Goal: Register for event/course

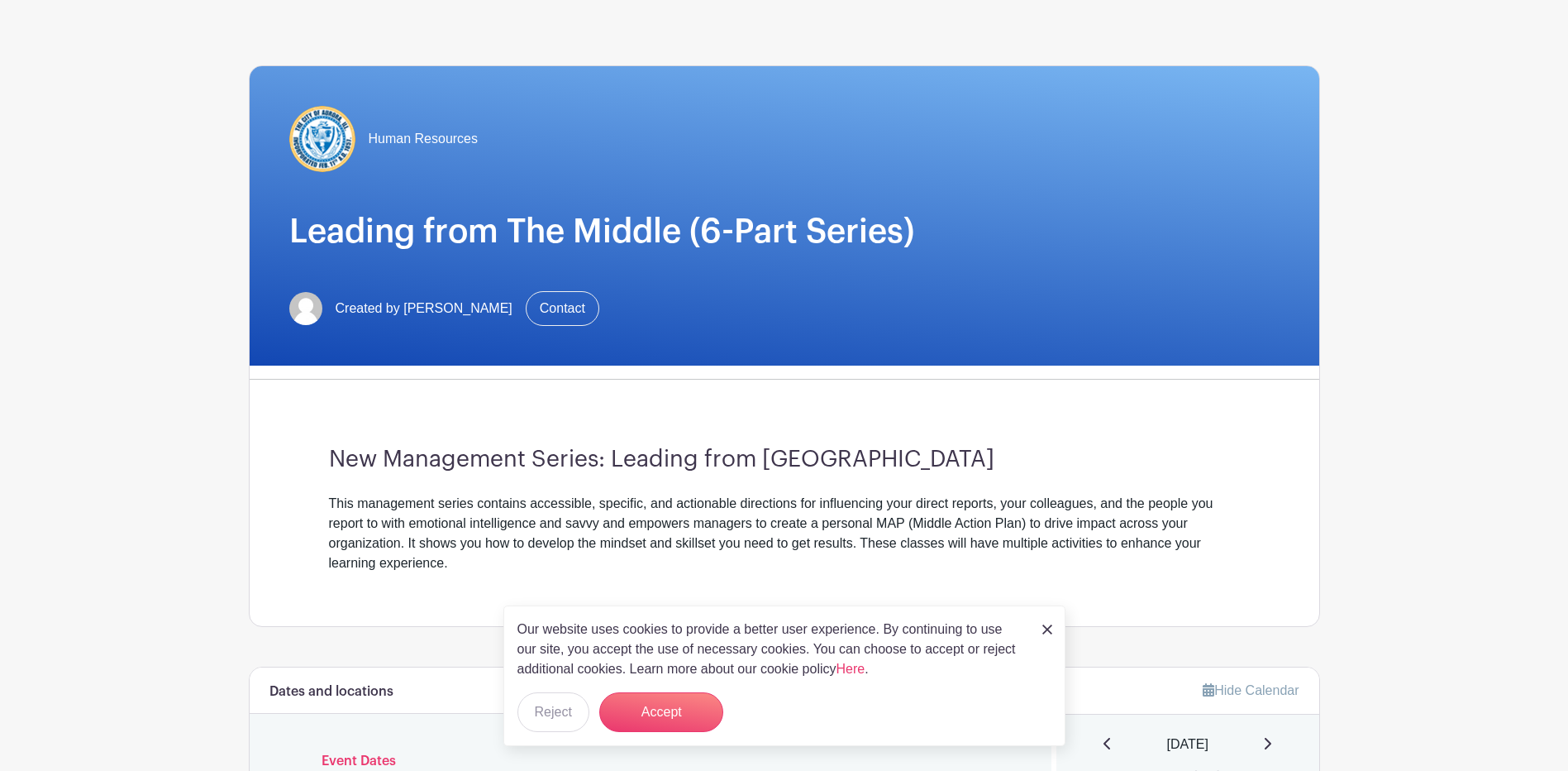
scroll to position [331, 0]
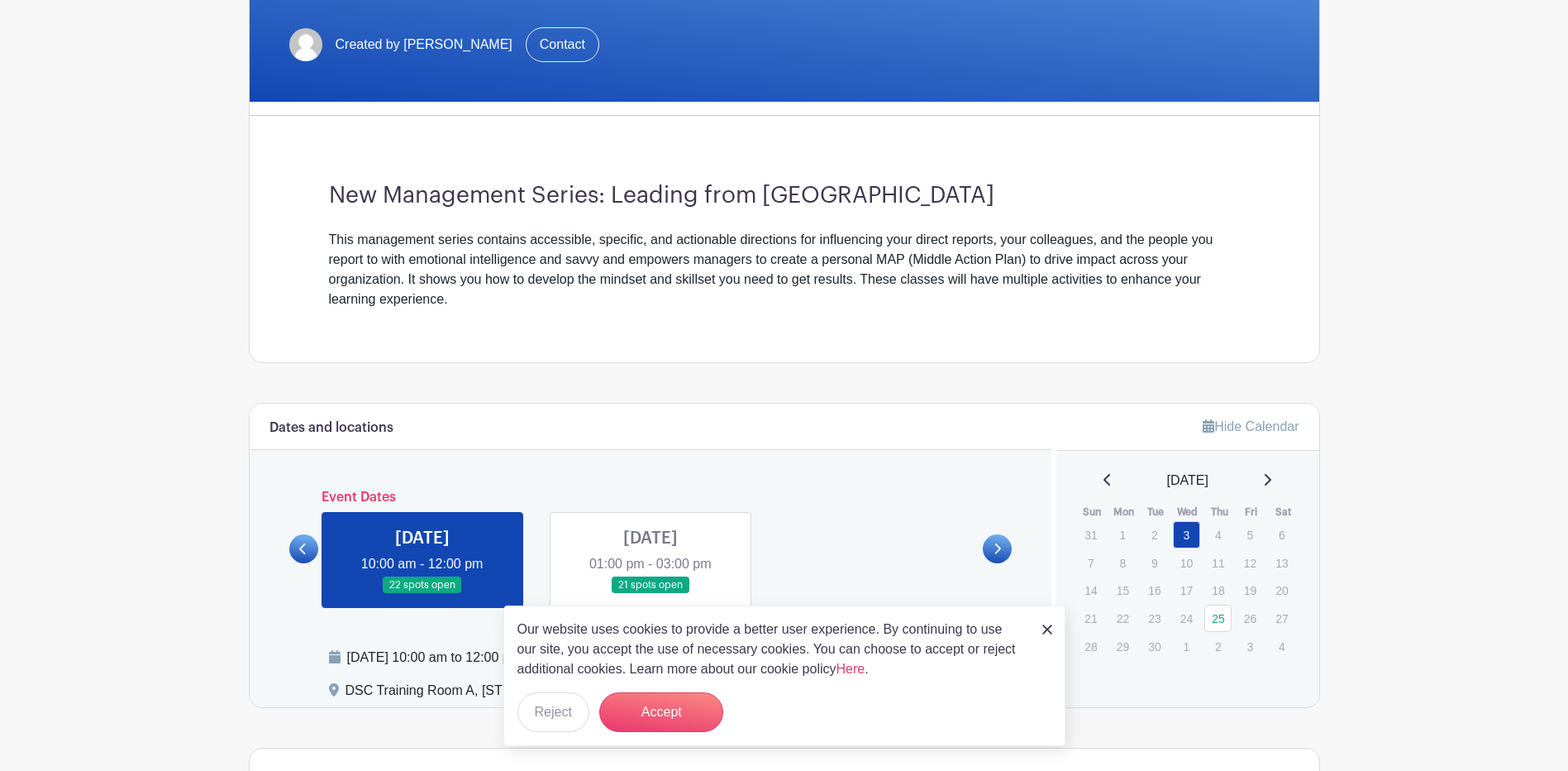
click at [1046, 626] on img at bounding box center [1047, 629] width 10 height 10
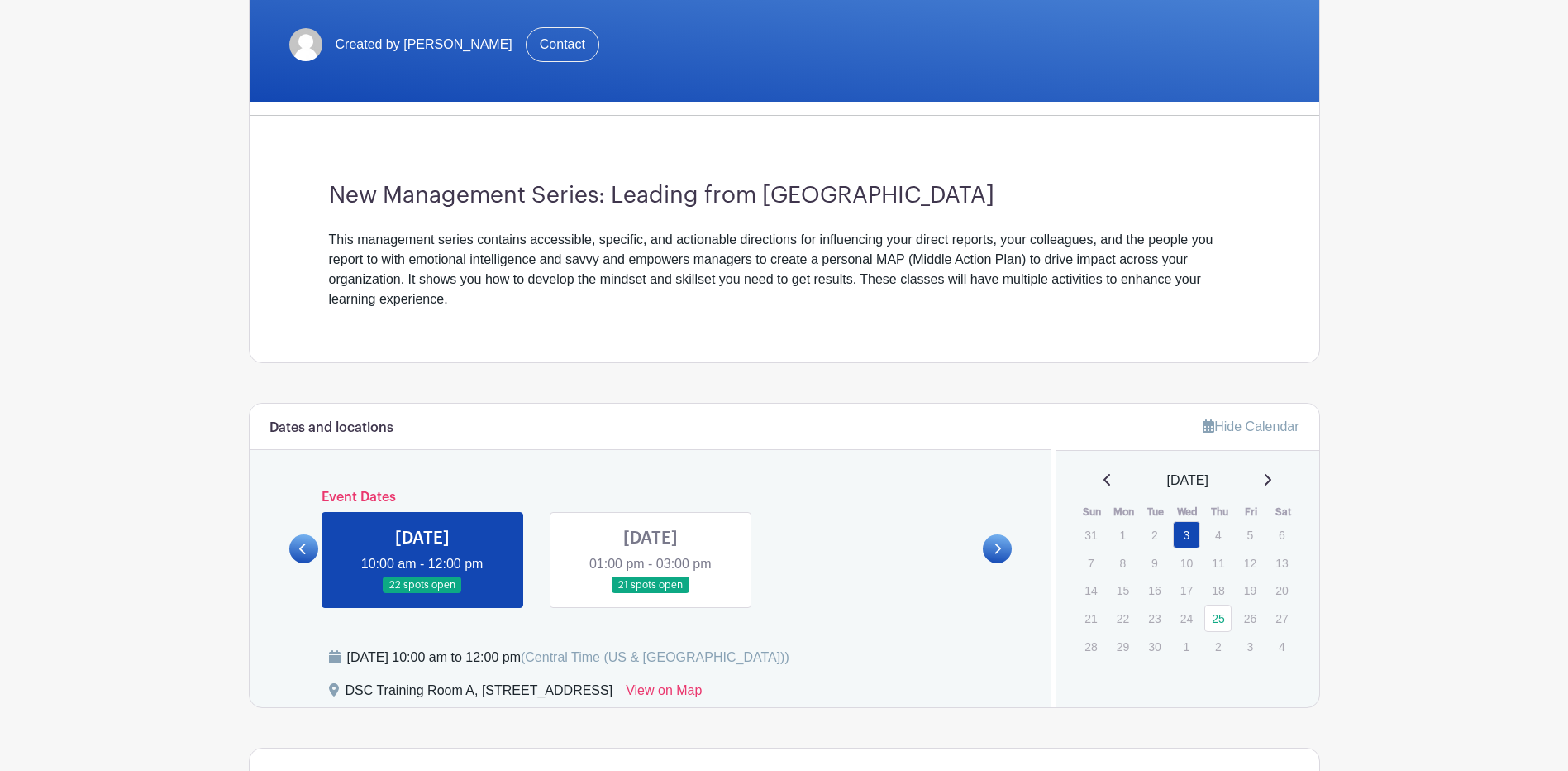
click at [651, 594] on link at bounding box center [651, 594] width 0 height 0
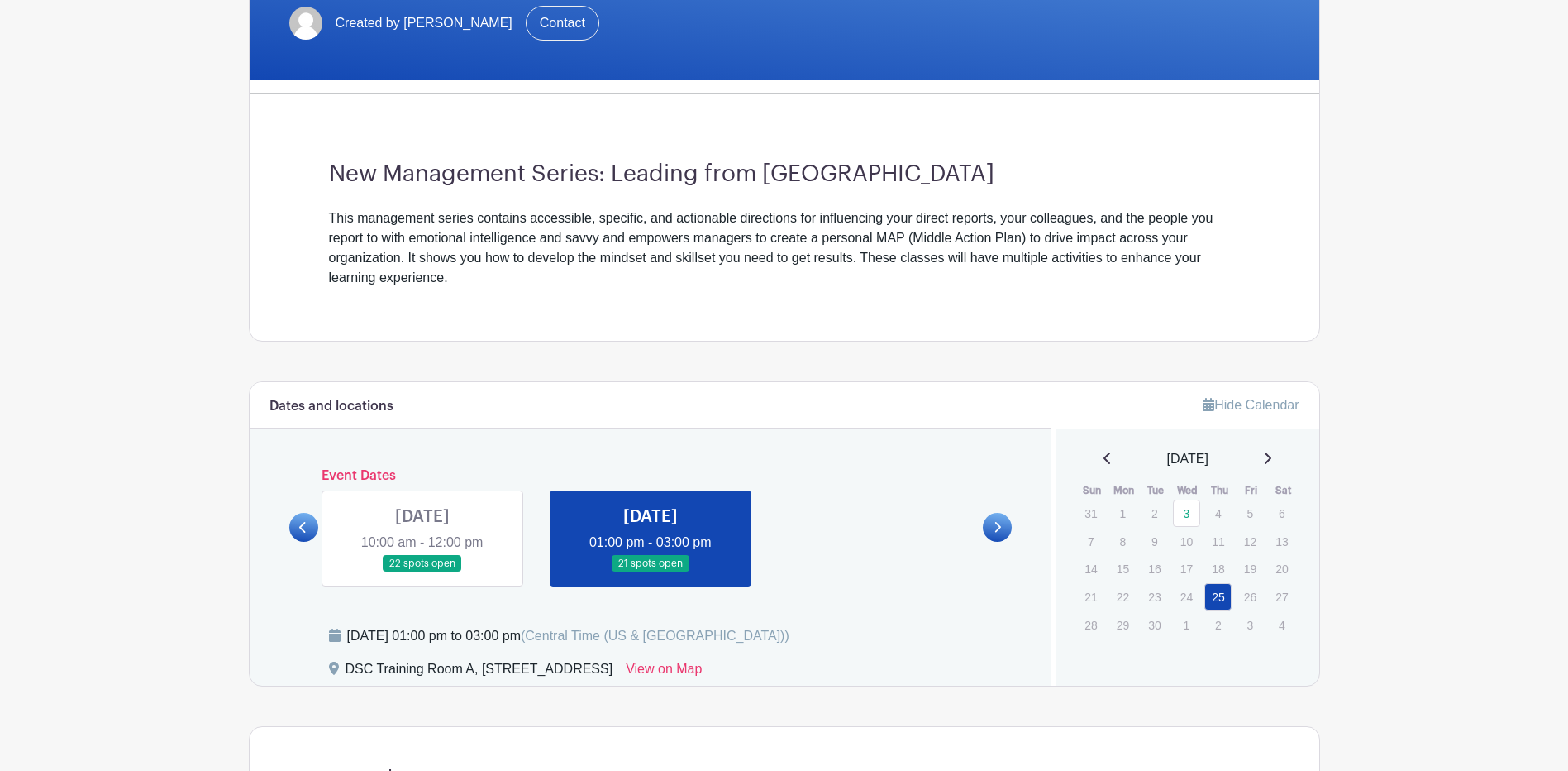
scroll to position [331, 0]
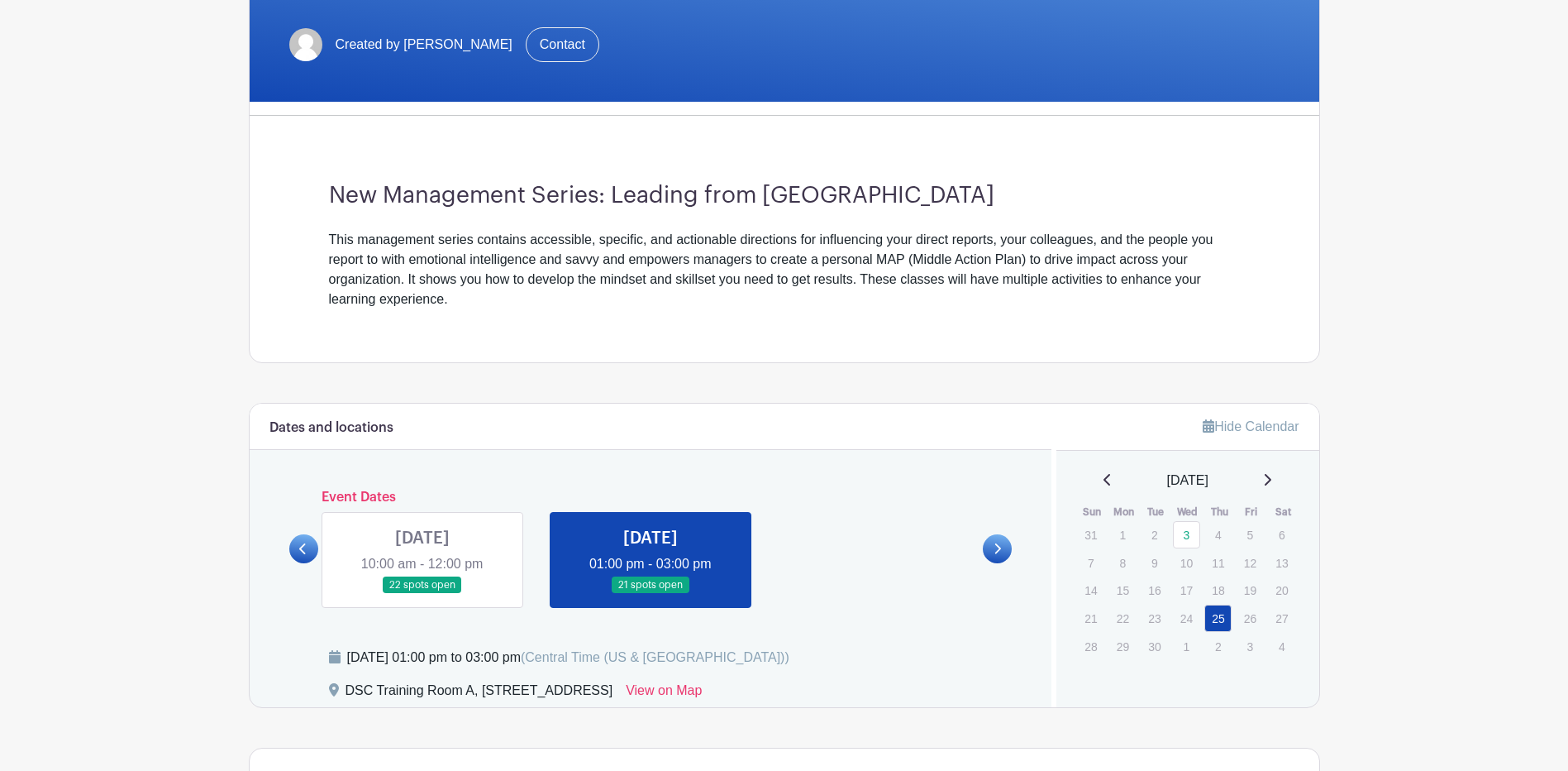
click at [651, 594] on link at bounding box center [651, 594] width 0 height 0
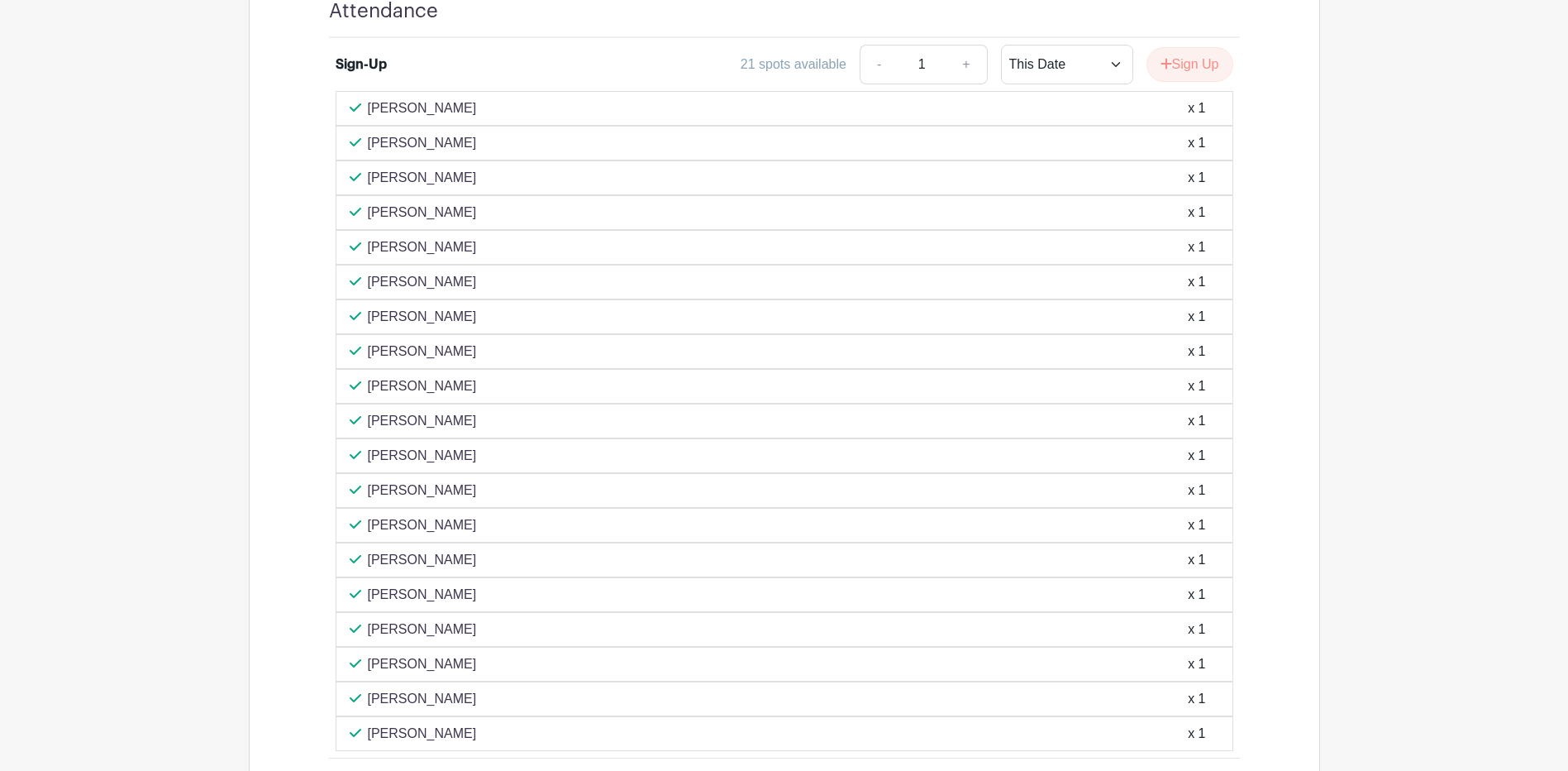
scroll to position [837, 0]
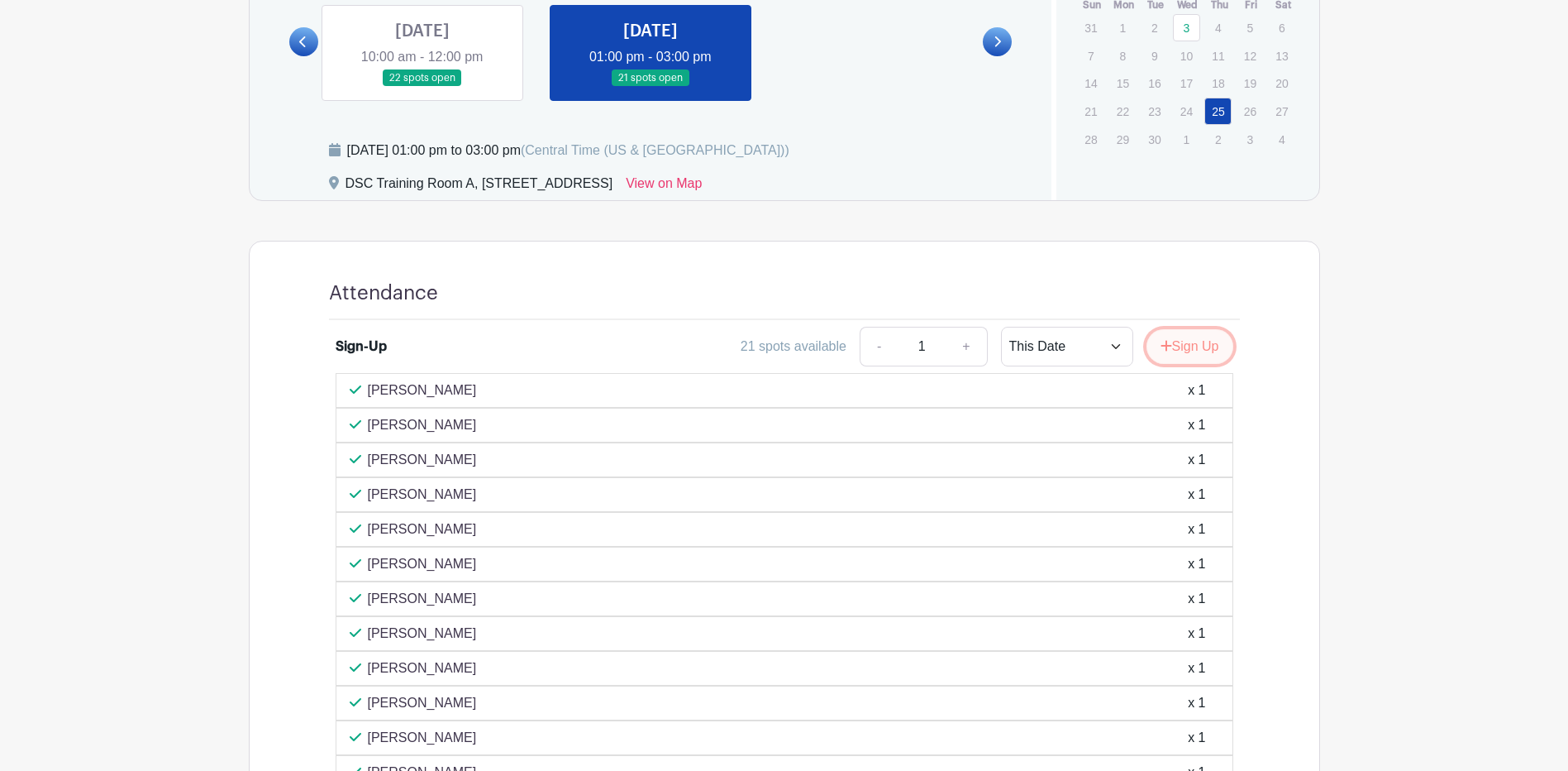
click at [1186, 352] on button "Sign Up" at bounding box center [1190, 346] width 87 height 35
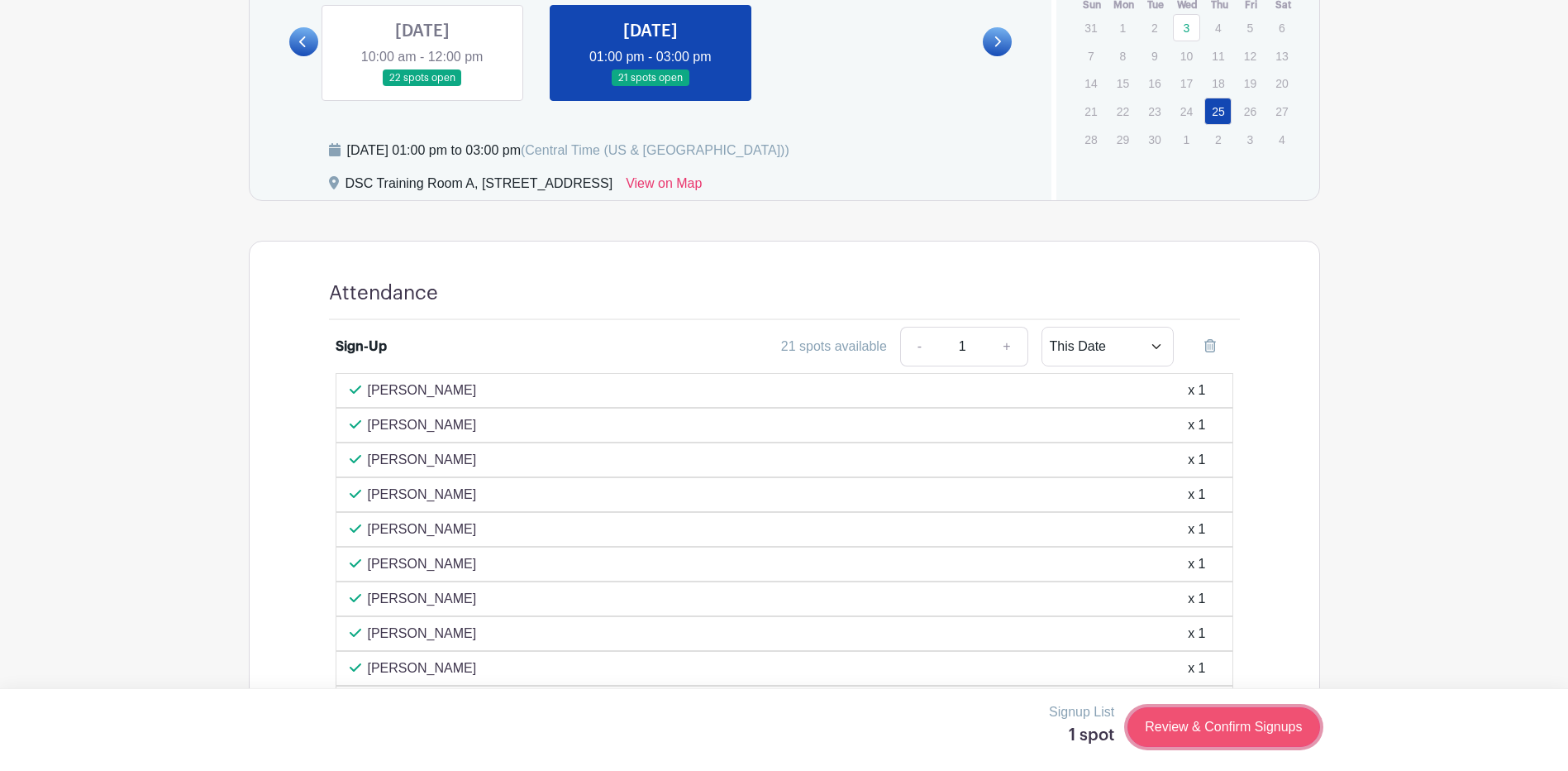
click at [1209, 721] on link "Review & Confirm Signups" at bounding box center [1223, 726] width 192 height 40
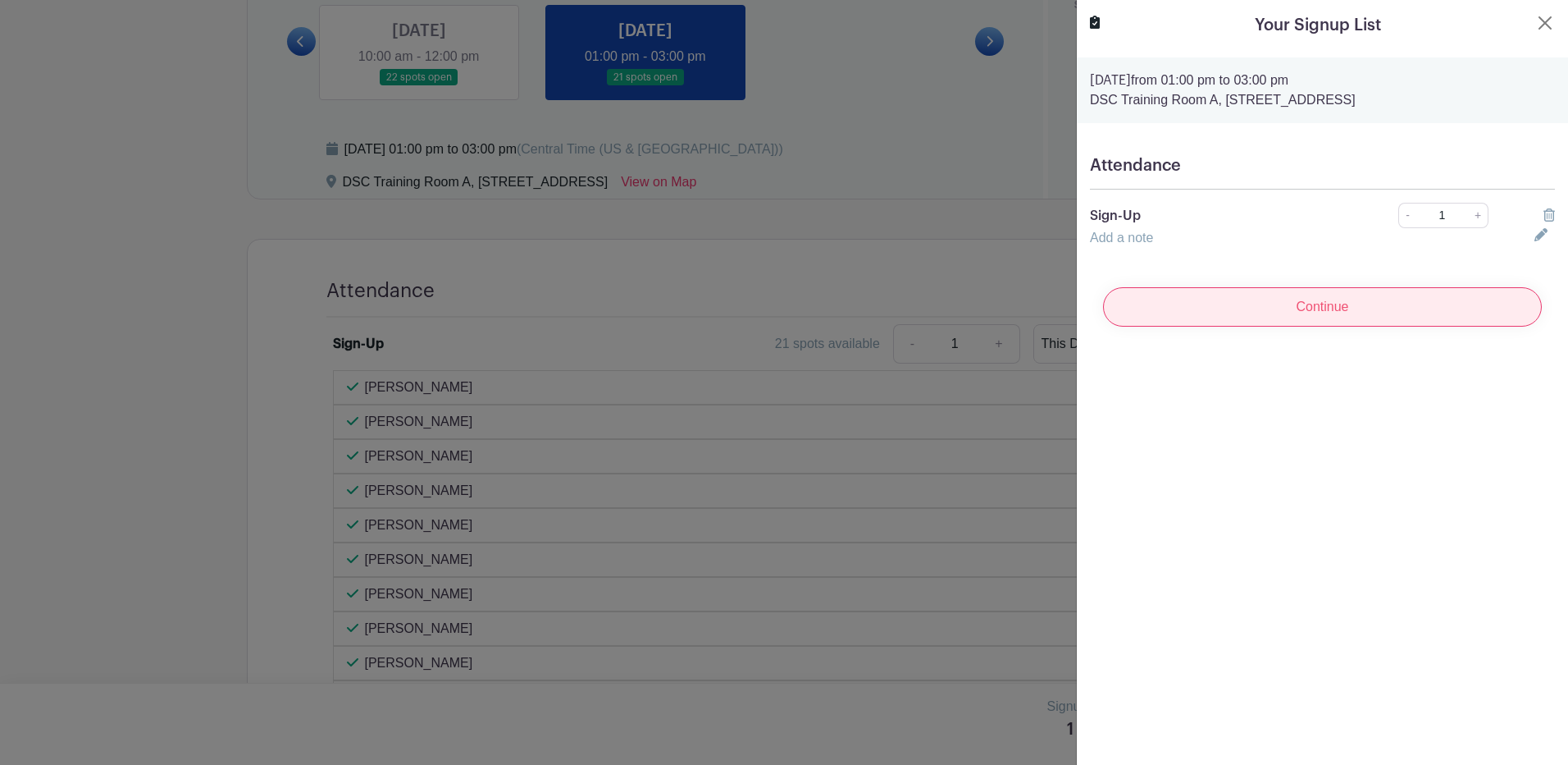
click at [1323, 310] on input "Continue" at bounding box center [1322, 307] width 438 height 39
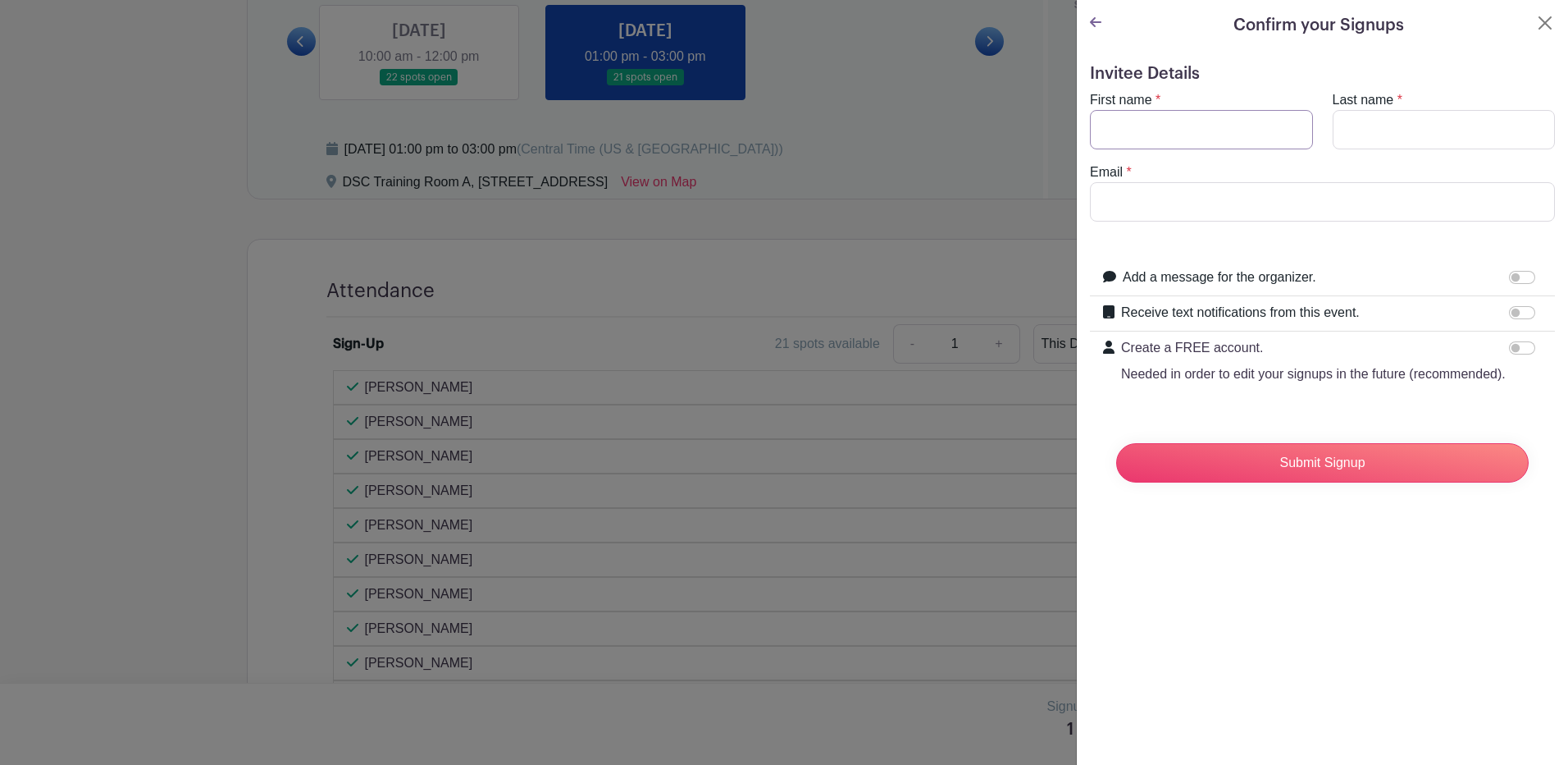
click at [1159, 135] on input "First name" at bounding box center [1201, 130] width 223 height 39
type input "Laymon"
type input "Kelly"
type input "kellyl@aurora.il.us"
click at [1527, 311] on div at bounding box center [1525, 313] width 32 height 20
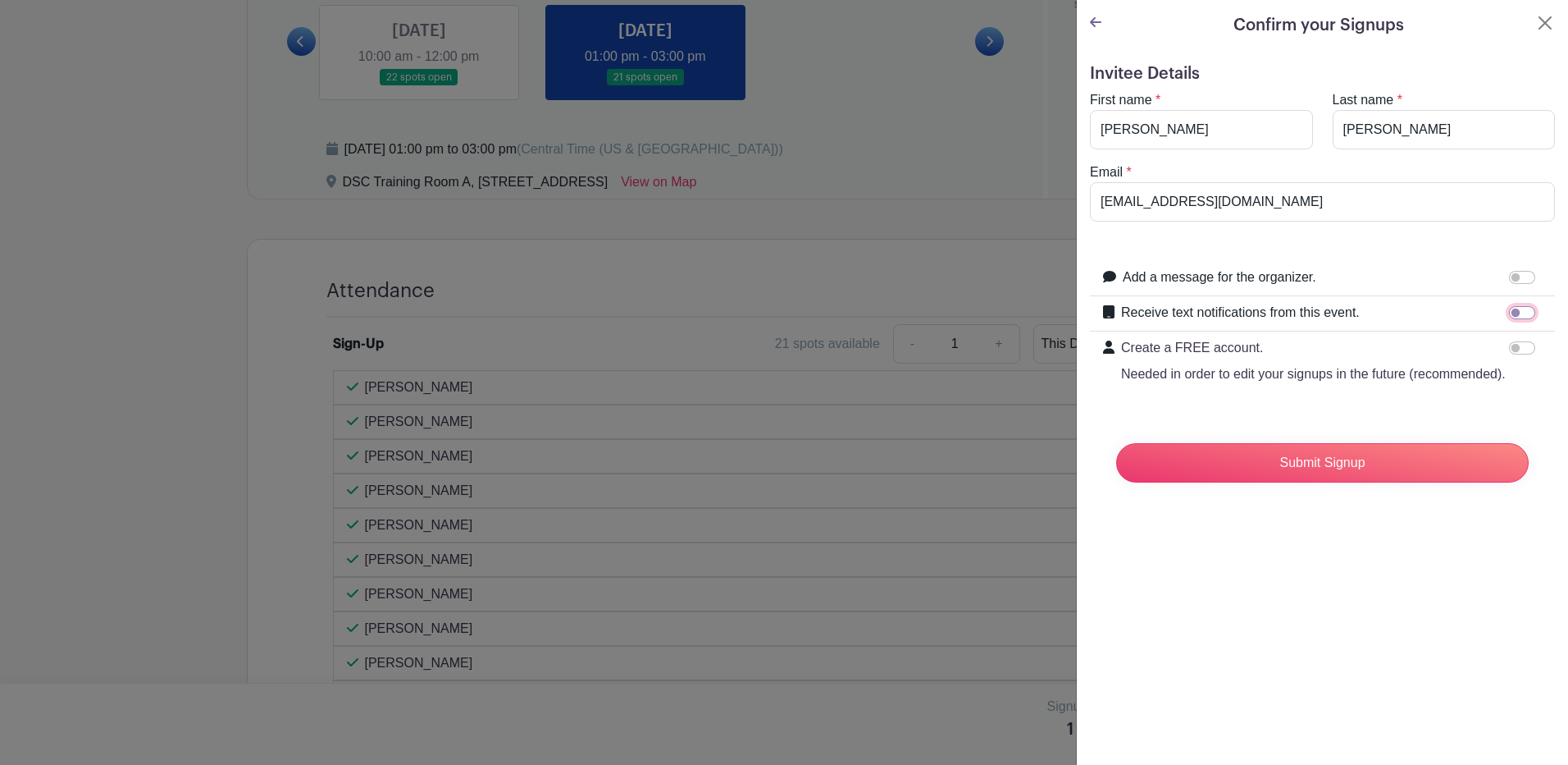
click at [1512, 317] on input "Receive text notifications from this event." at bounding box center [1522, 312] width 27 height 13
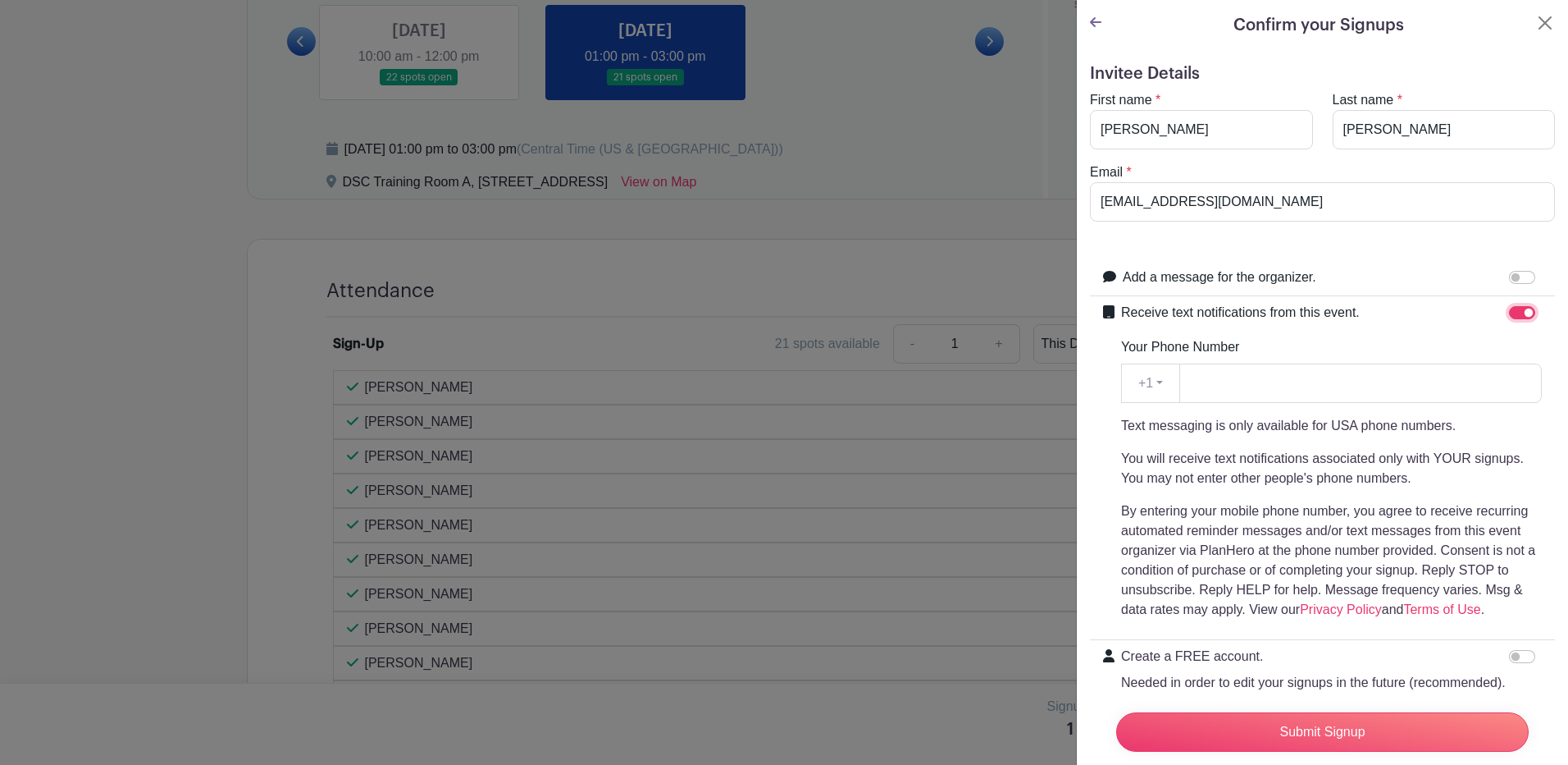
drag, startPoint x: 1502, startPoint y: 315, endPoint x: 1534, endPoint y: 315, distance: 32.0
click at [1534, 315] on div "Receive text notifications from this event. Your Phone Number +1 +1 Text messag…" at bounding box center [1322, 468] width 465 height 344
click at [1509, 305] on div at bounding box center [1525, 313] width 32 height 20
drag, startPoint x: 1506, startPoint y: 305, endPoint x: 1429, endPoint y: 314, distance: 77.5
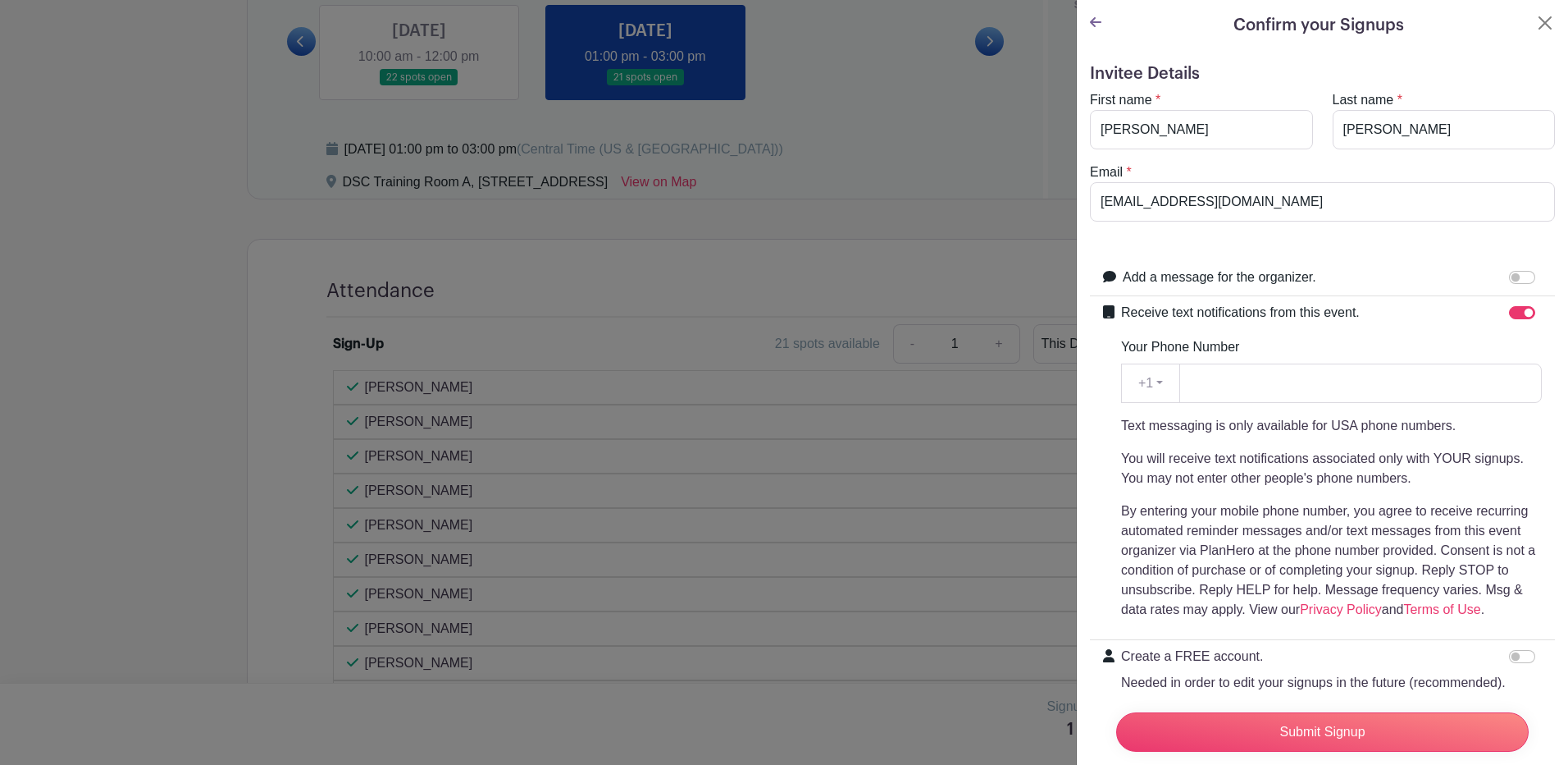
click at [1429, 314] on div "Receive text notifications from this event." at bounding box center [1331, 314] width 421 height 22
click at [1513, 310] on input "Receive text notifications from this event." at bounding box center [1522, 312] width 27 height 13
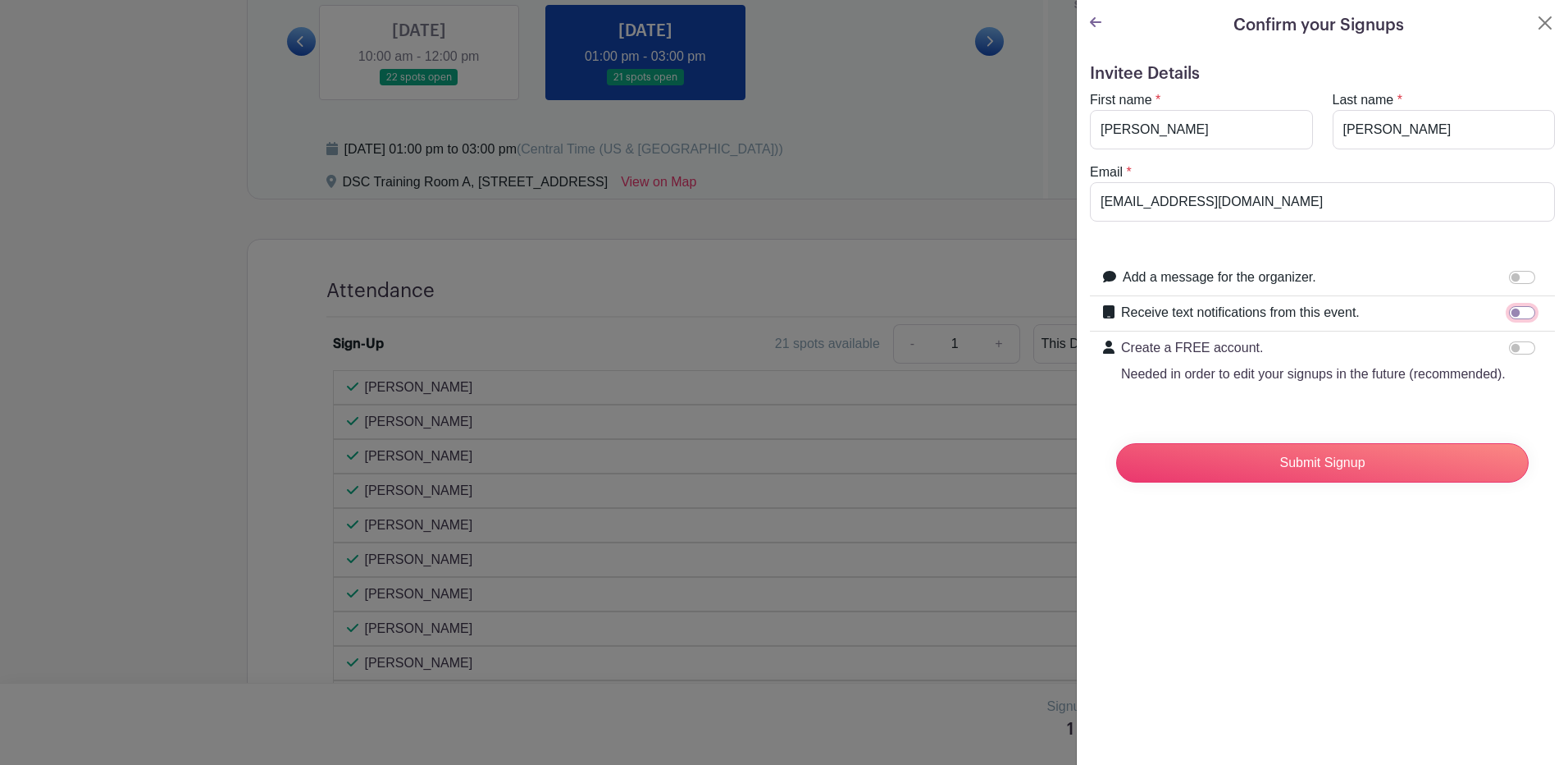
click at [1513, 310] on input "Receive text notifications from this event." at bounding box center [1522, 312] width 27 height 13
checkbox input "true"
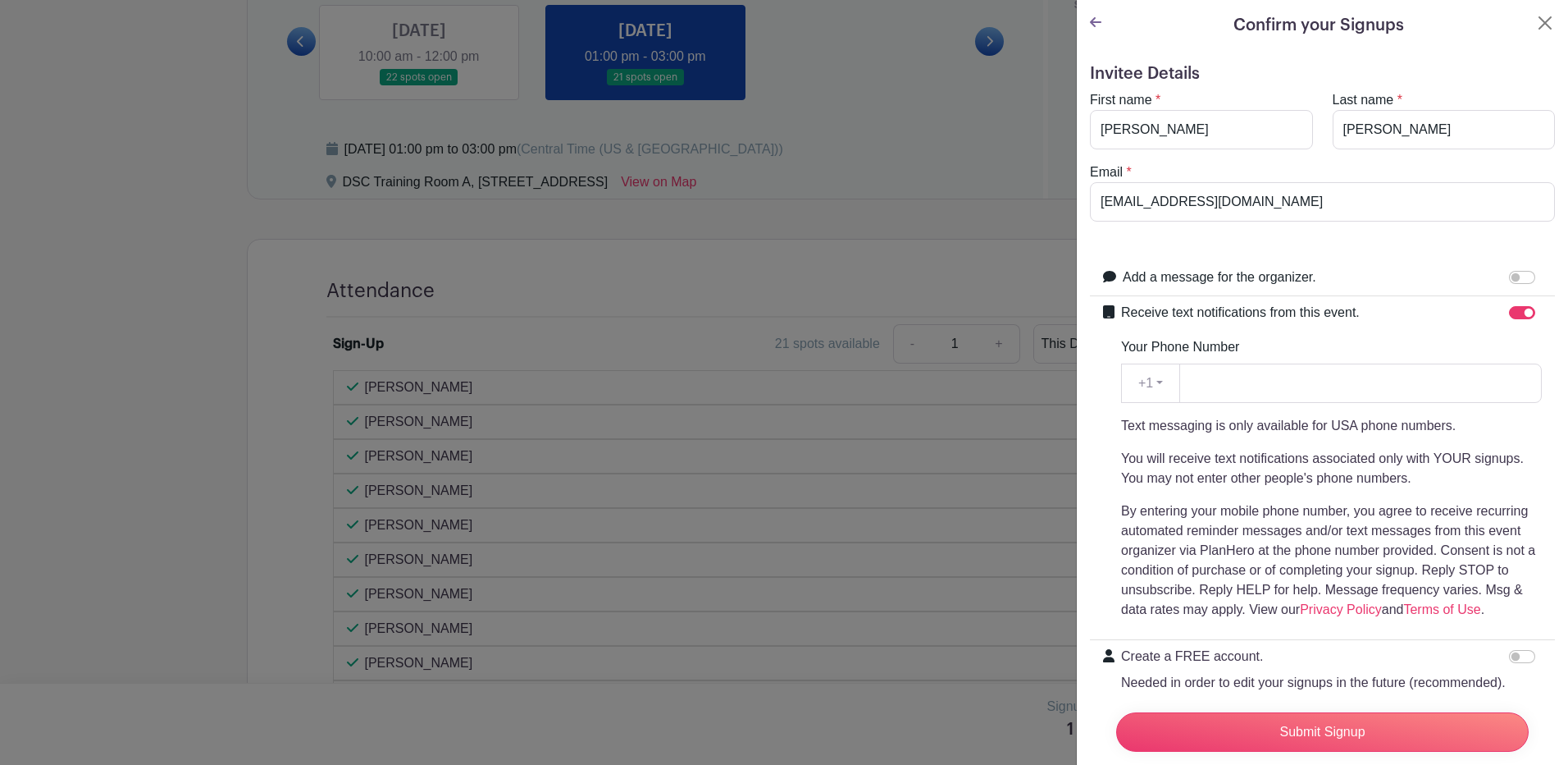
click at [1302, 485] on p "You will receive text notifications associated only with YOUR signups. You may …" at bounding box center [1331, 468] width 421 height 39
click at [1240, 383] on input "Your Phone Number" at bounding box center [1361, 383] width 363 height 39
type input "3312578978"
click at [1307, 728] on input "Submit Signup" at bounding box center [1322, 732] width 413 height 39
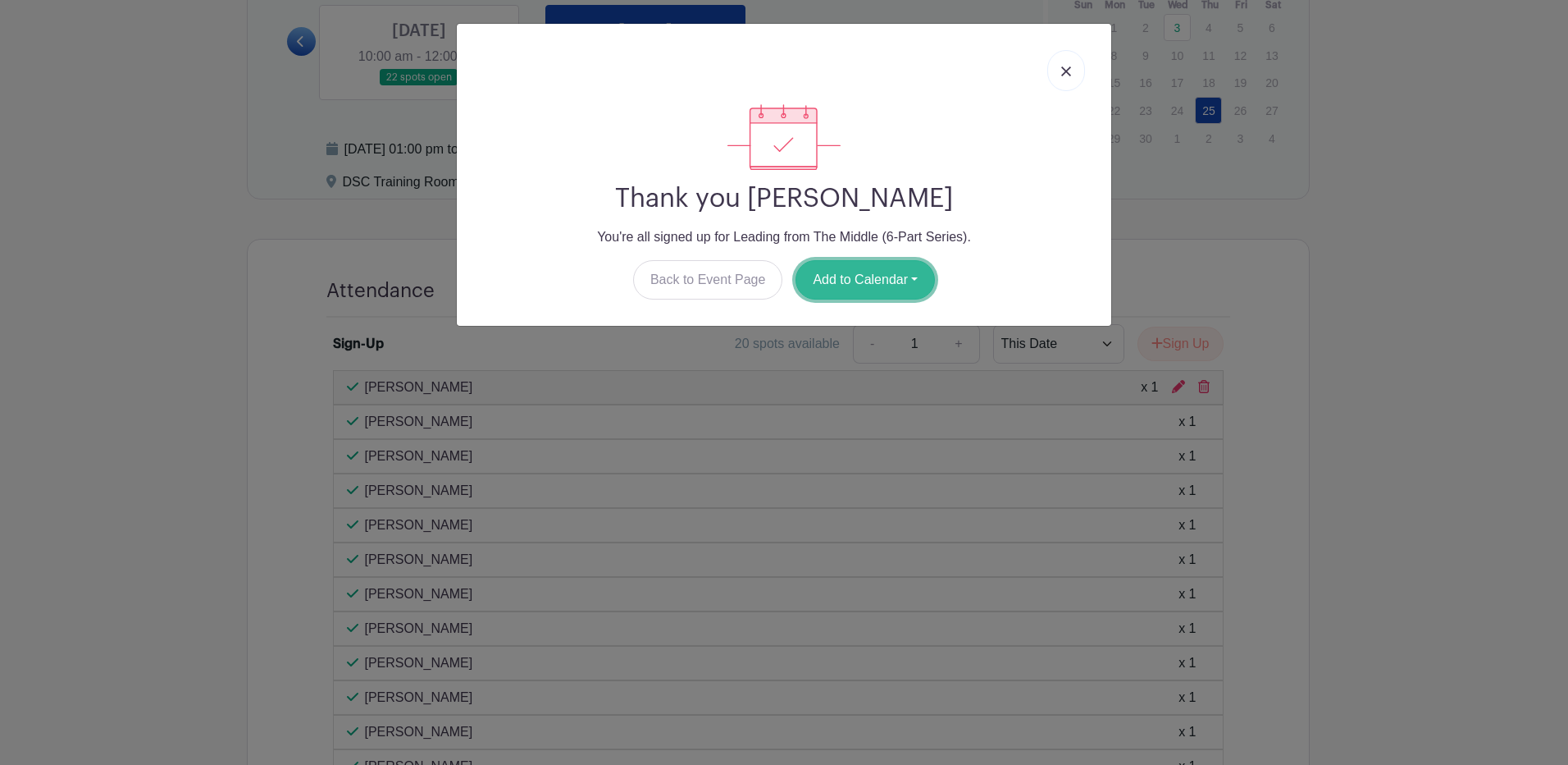
click at [866, 288] on button "Add to Calendar" at bounding box center [865, 279] width 140 height 39
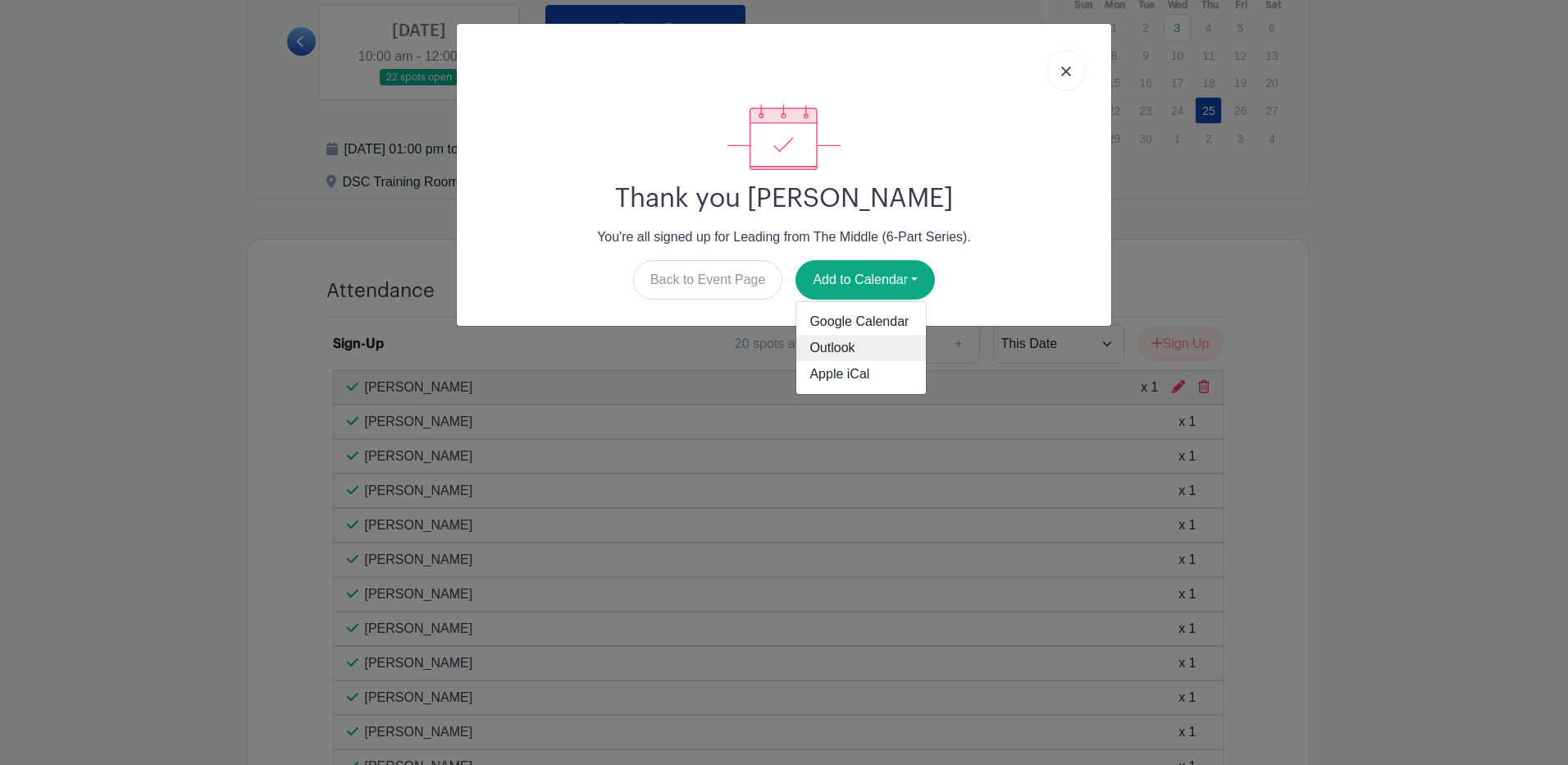
click at [845, 349] on link "Outlook" at bounding box center [861, 347] width 130 height 27
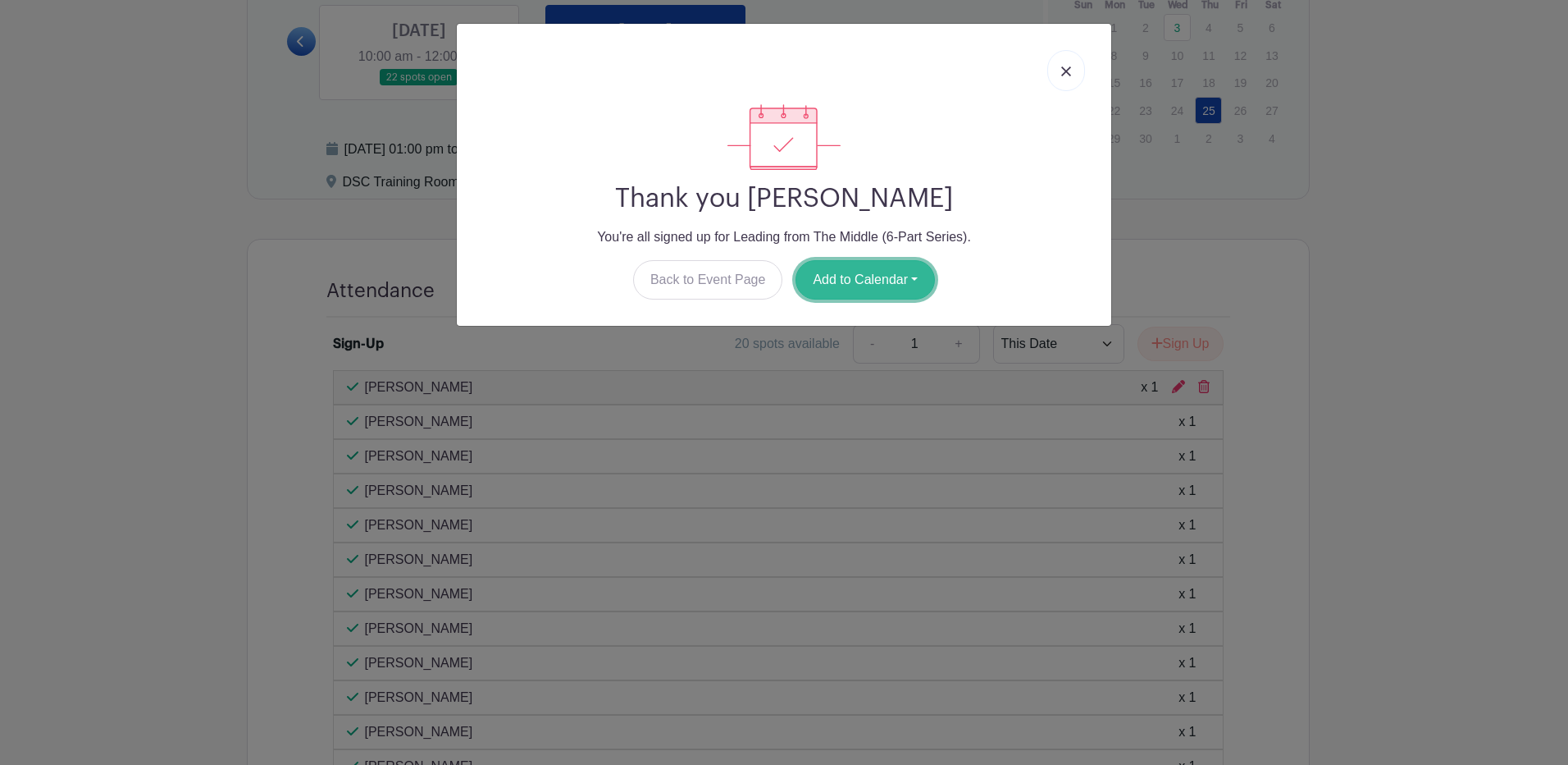
click at [907, 279] on button "Add to Calendar" at bounding box center [865, 279] width 140 height 39
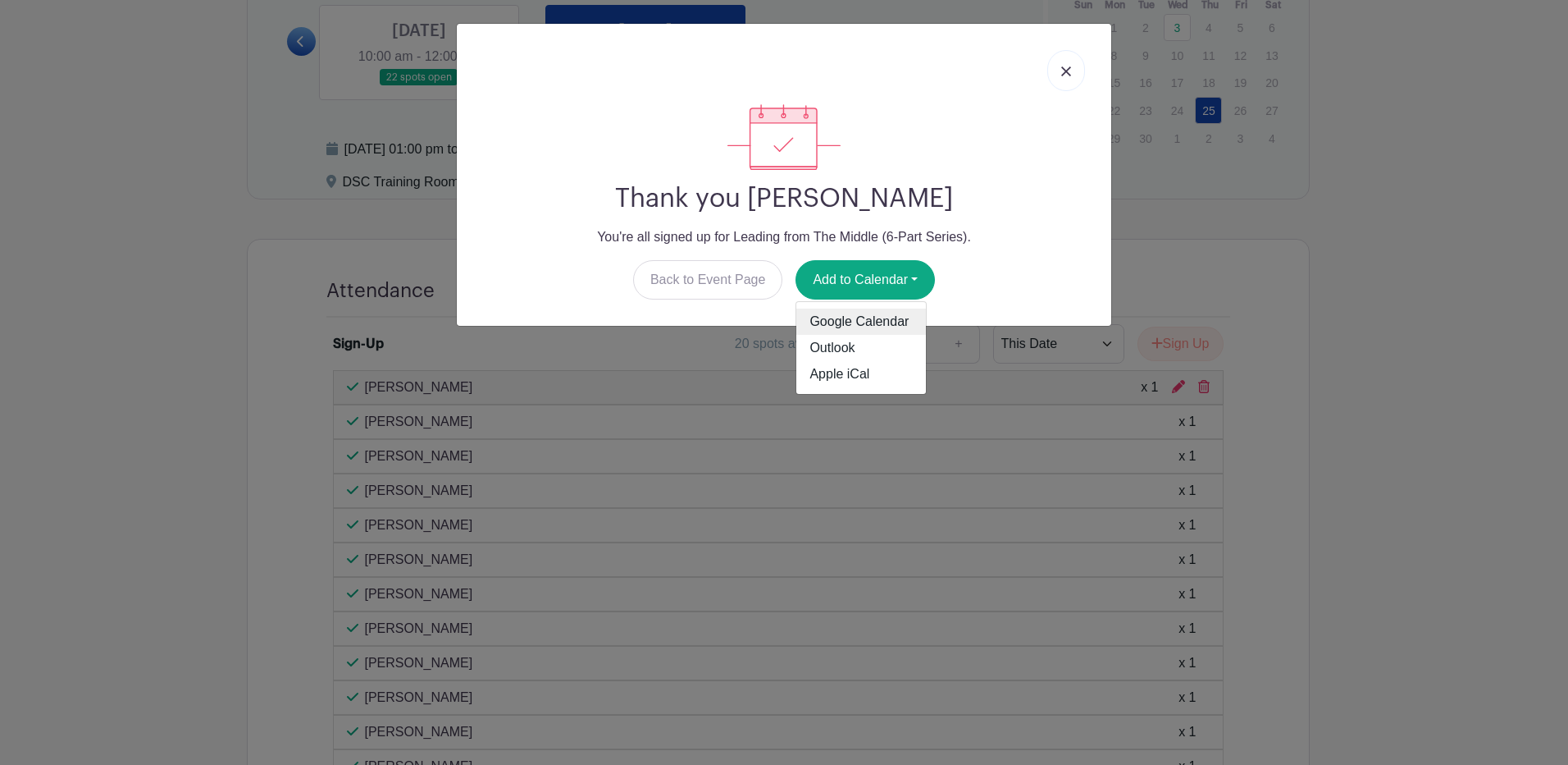
click at [880, 321] on link "Google Calendar" at bounding box center [861, 322] width 130 height 27
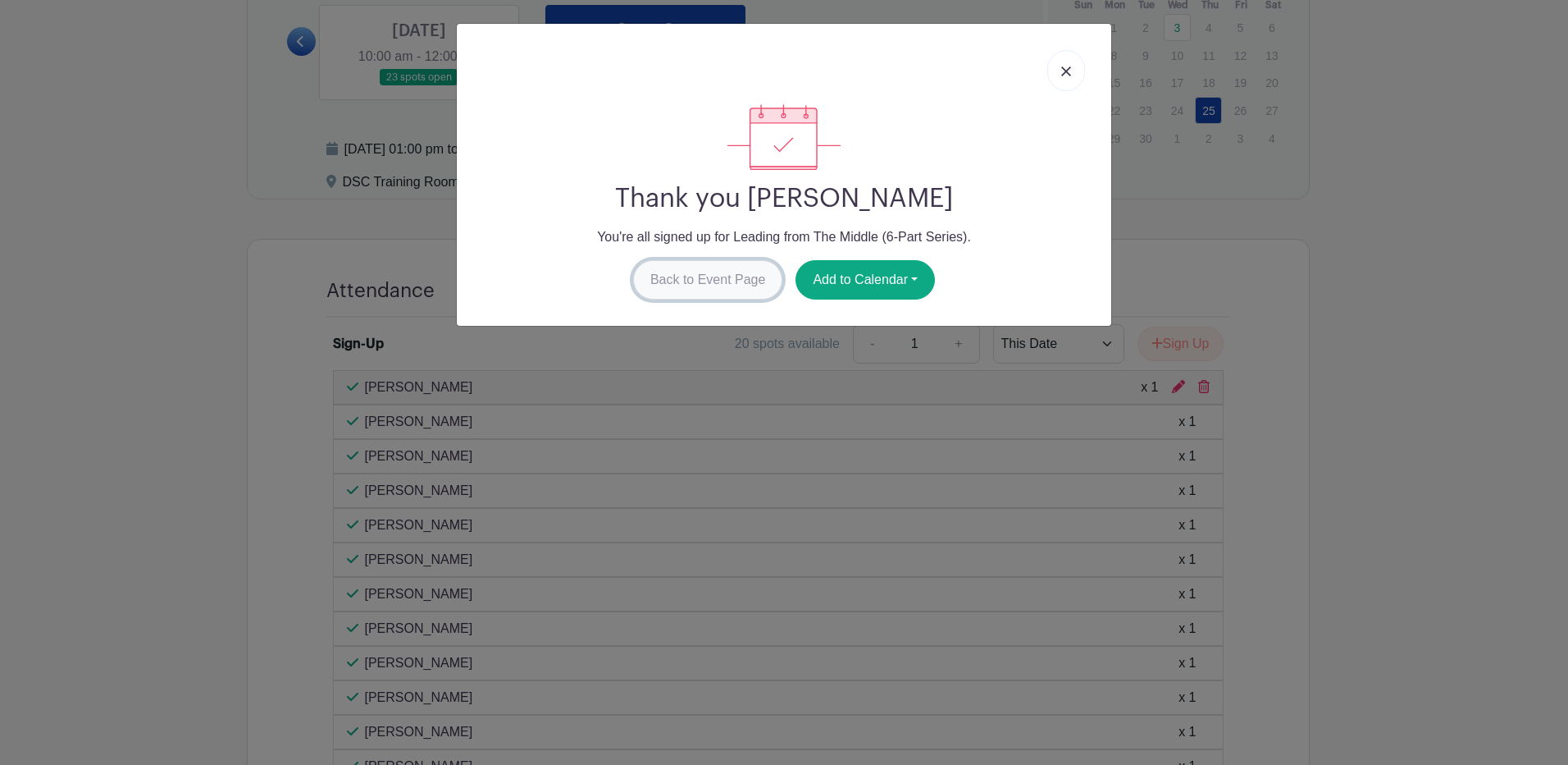
click at [719, 287] on link "Back to Event Page" at bounding box center [708, 279] width 150 height 39
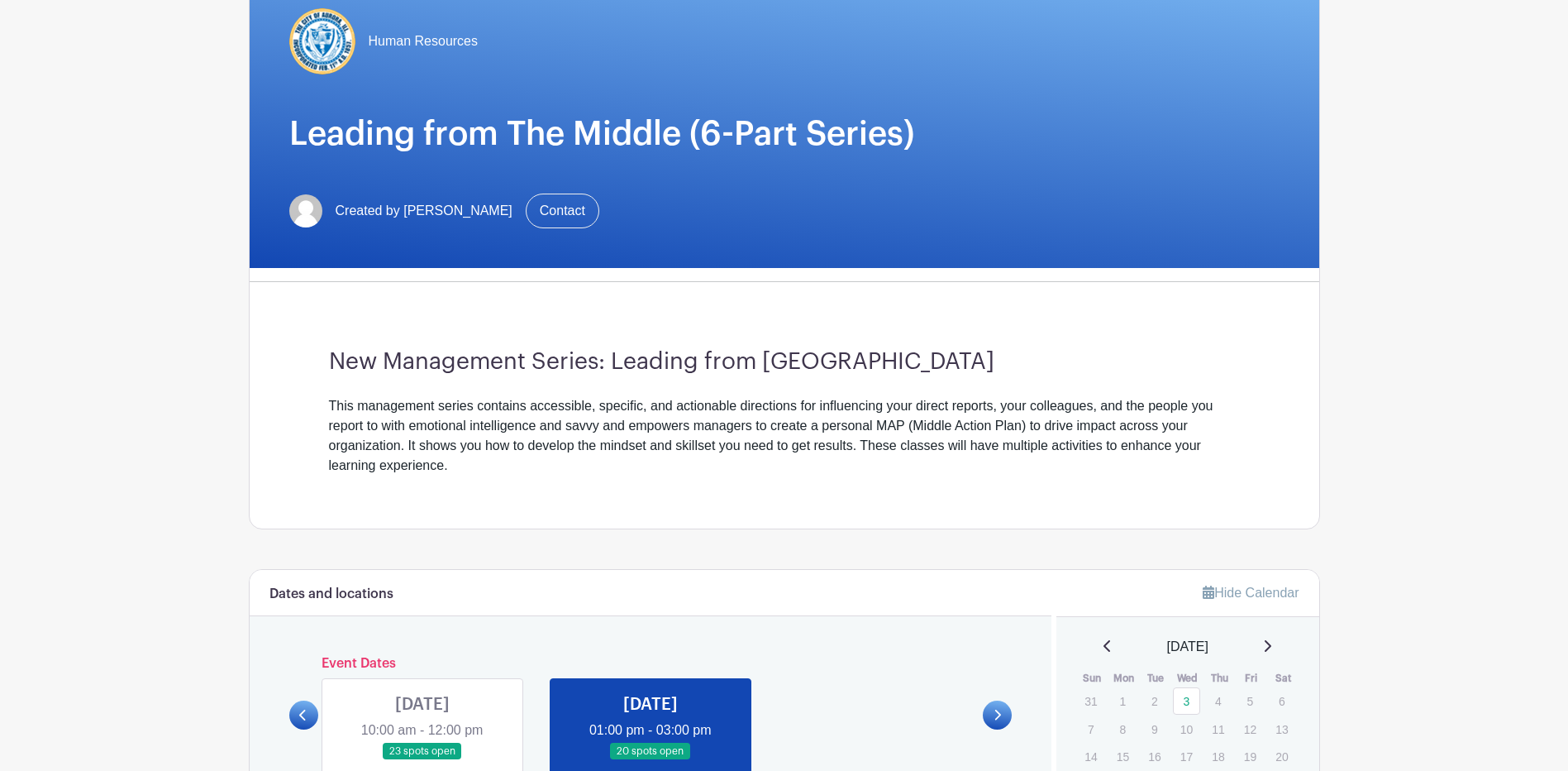
scroll to position [0, 0]
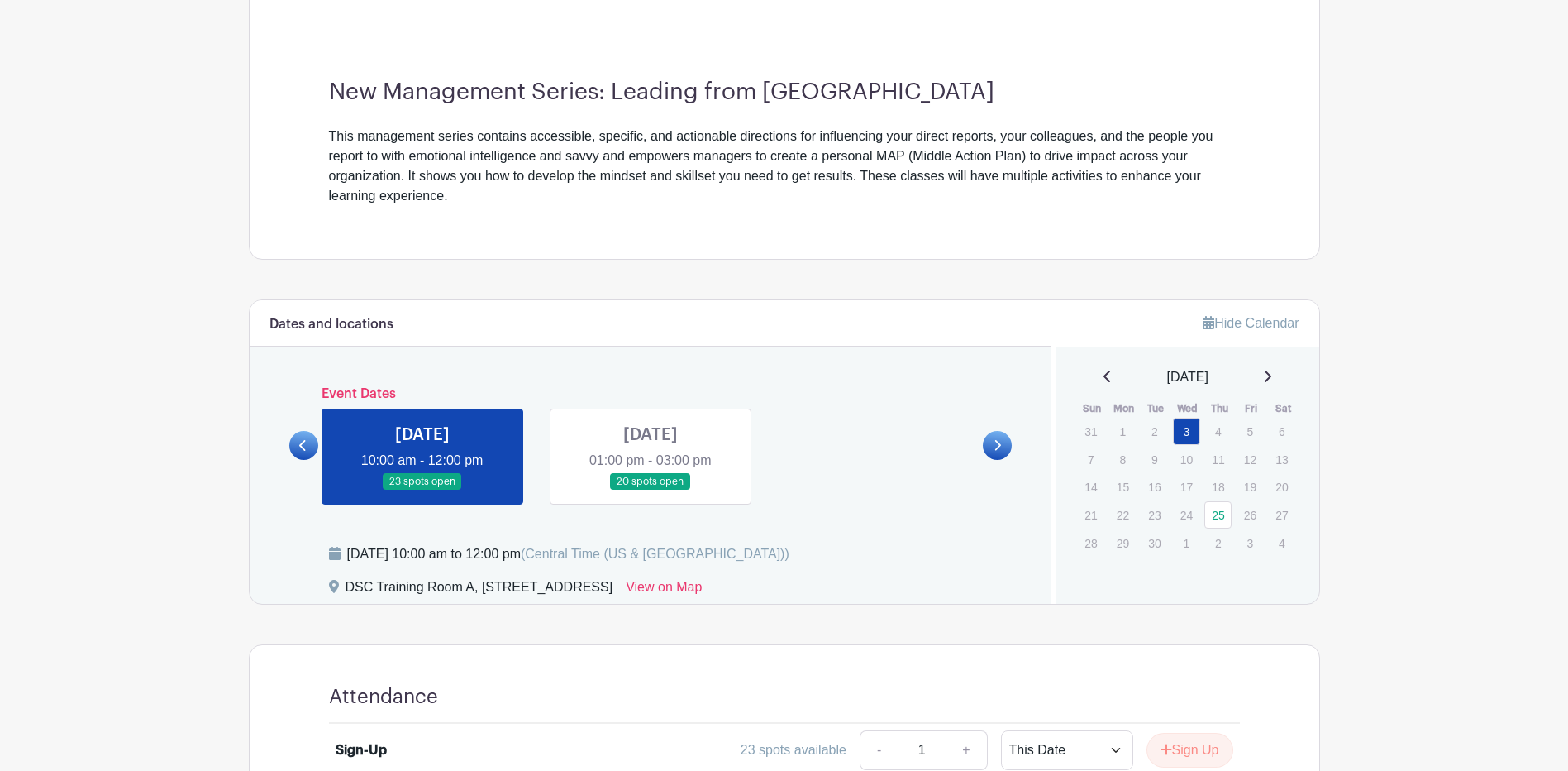
scroll to position [496, 0]
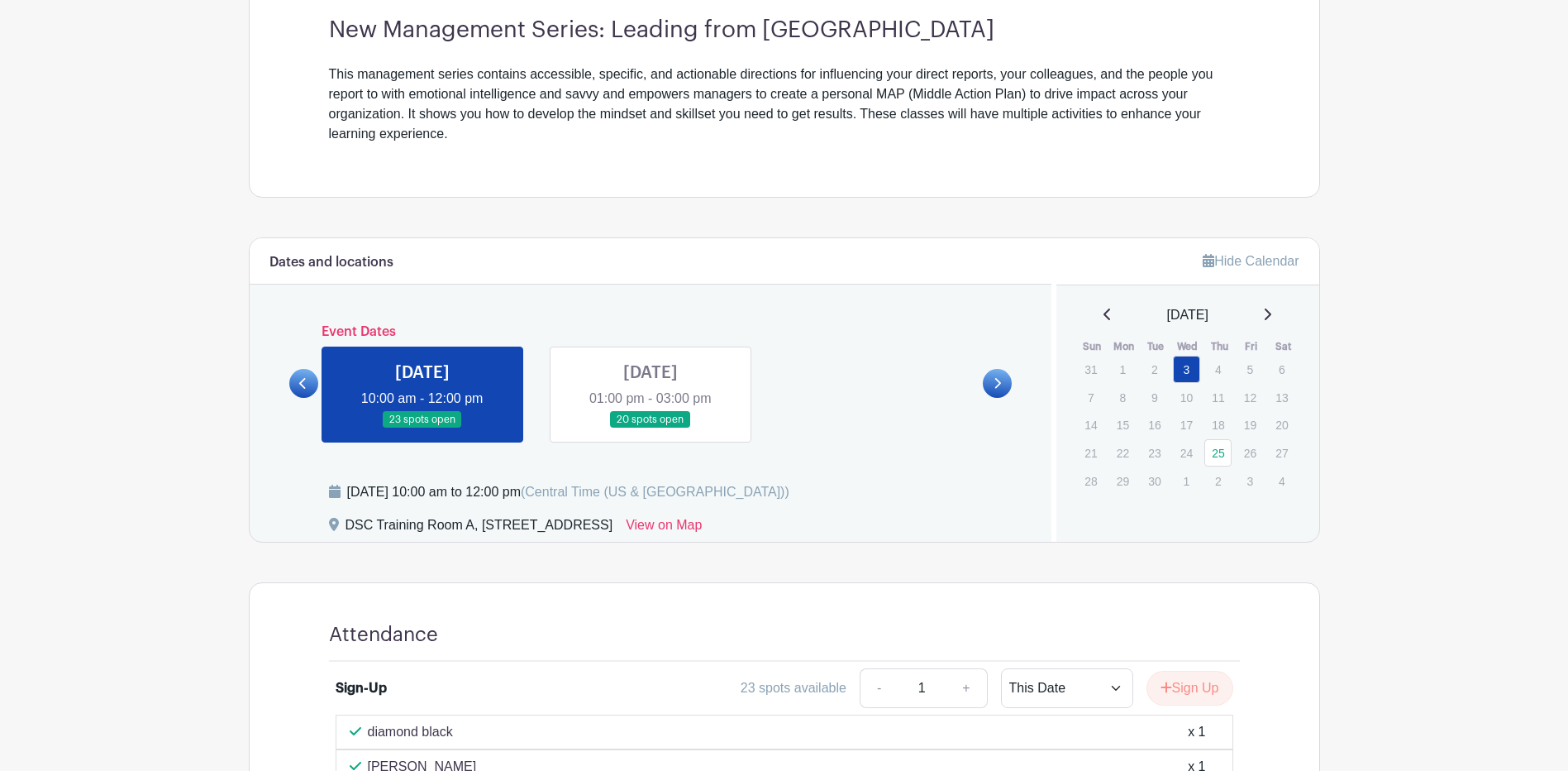
click at [993, 376] on link at bounding box center [996, 383] width 29 height 29
click at [1000, 386] on icon at bounding box center [997, 383] width 8 height 13
click at [998, 377] on icon at bounding box center [997, 383] width 8 height 13
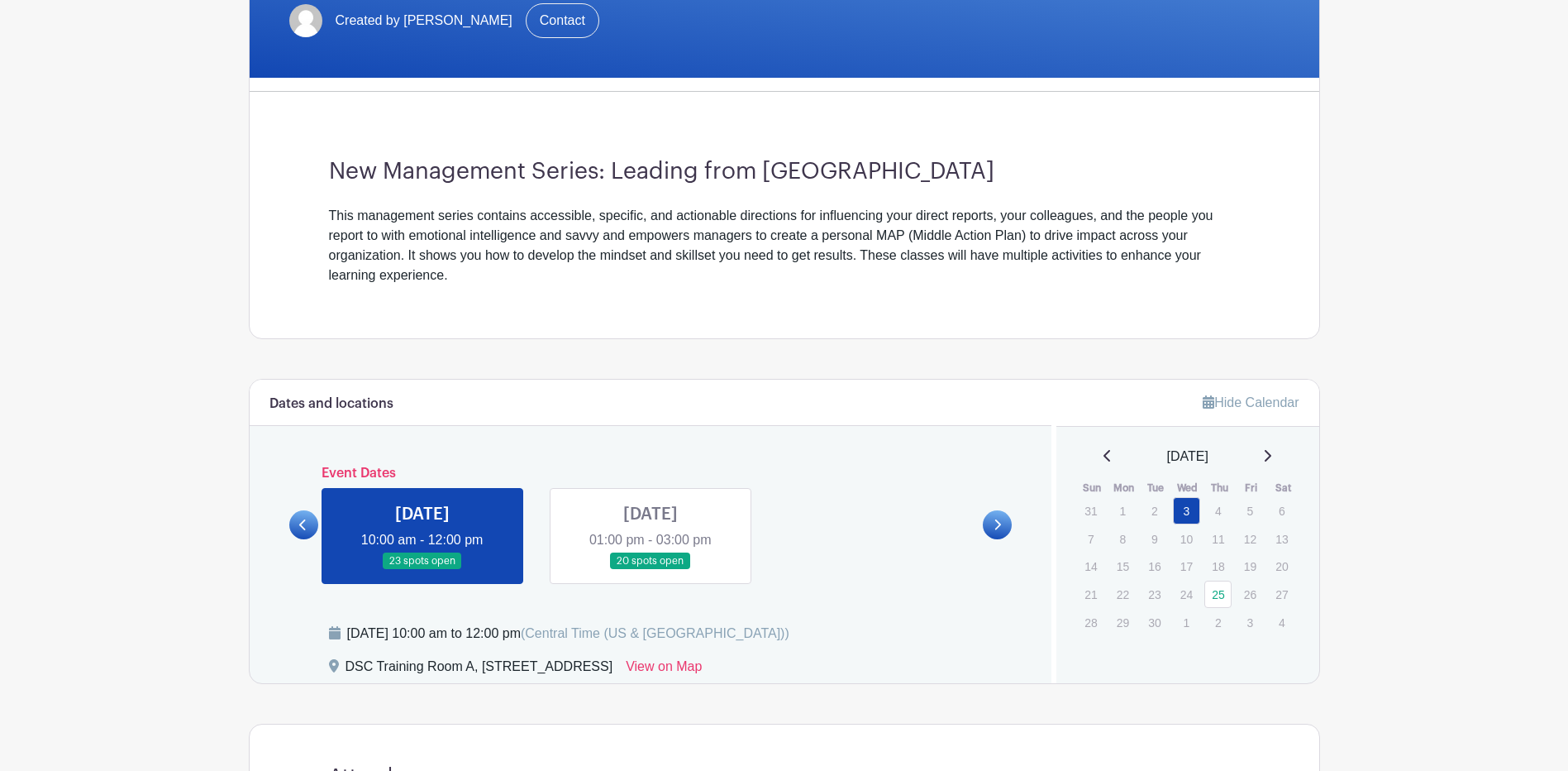
scroll to position [422, 0]
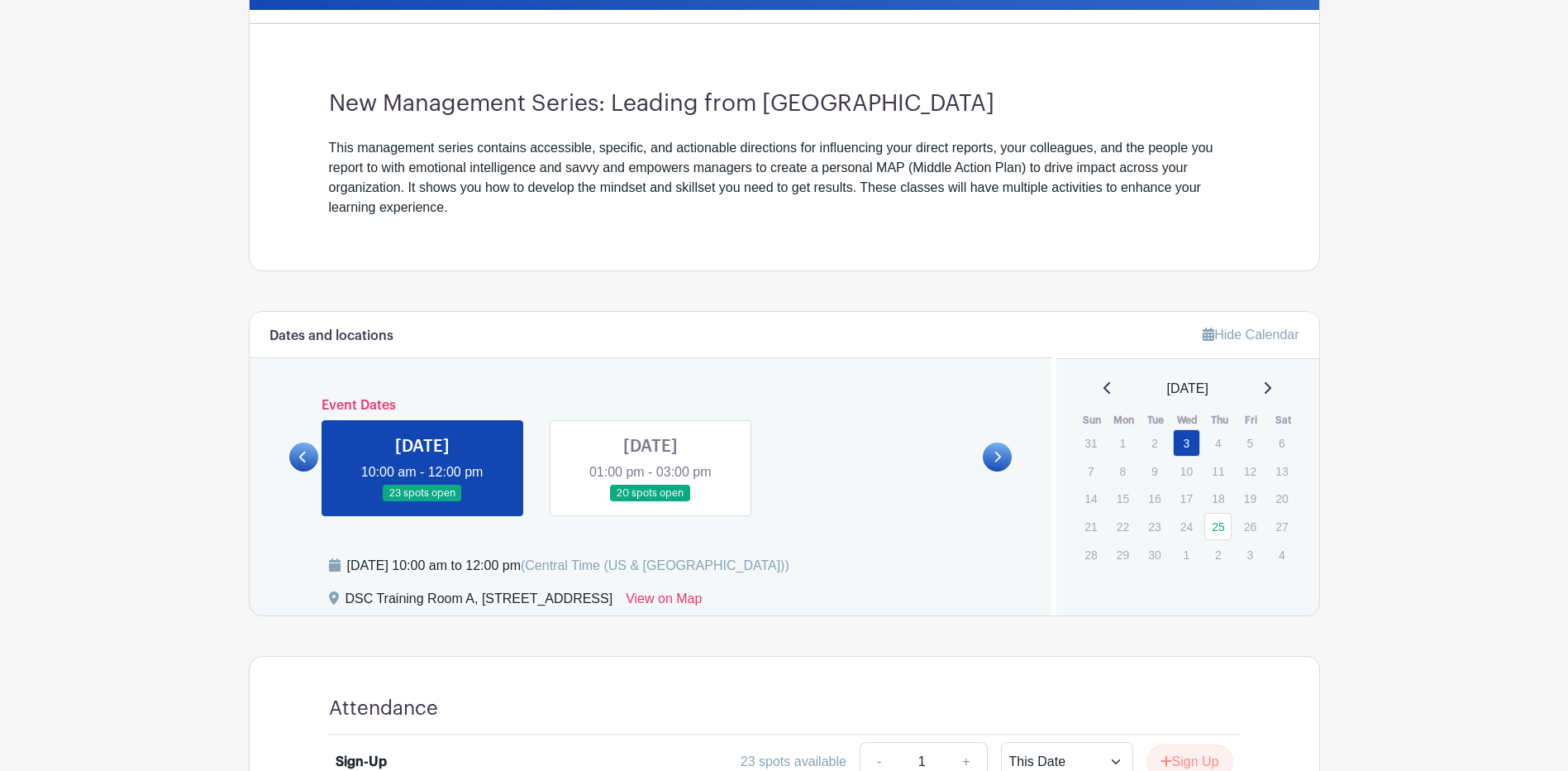
click at [1271, 388] on icon at bounding box center [1267, 387] width 7 height 12
click at [1271, 388] on icon at bounding box center [1267, 387] width 8 height 13
click at [1271, 388] on icon at bounding box center [1267, 387] width 7 height 12
click at [1271, 388] on icon at bounding box center [1267, 387] width 8 height 13
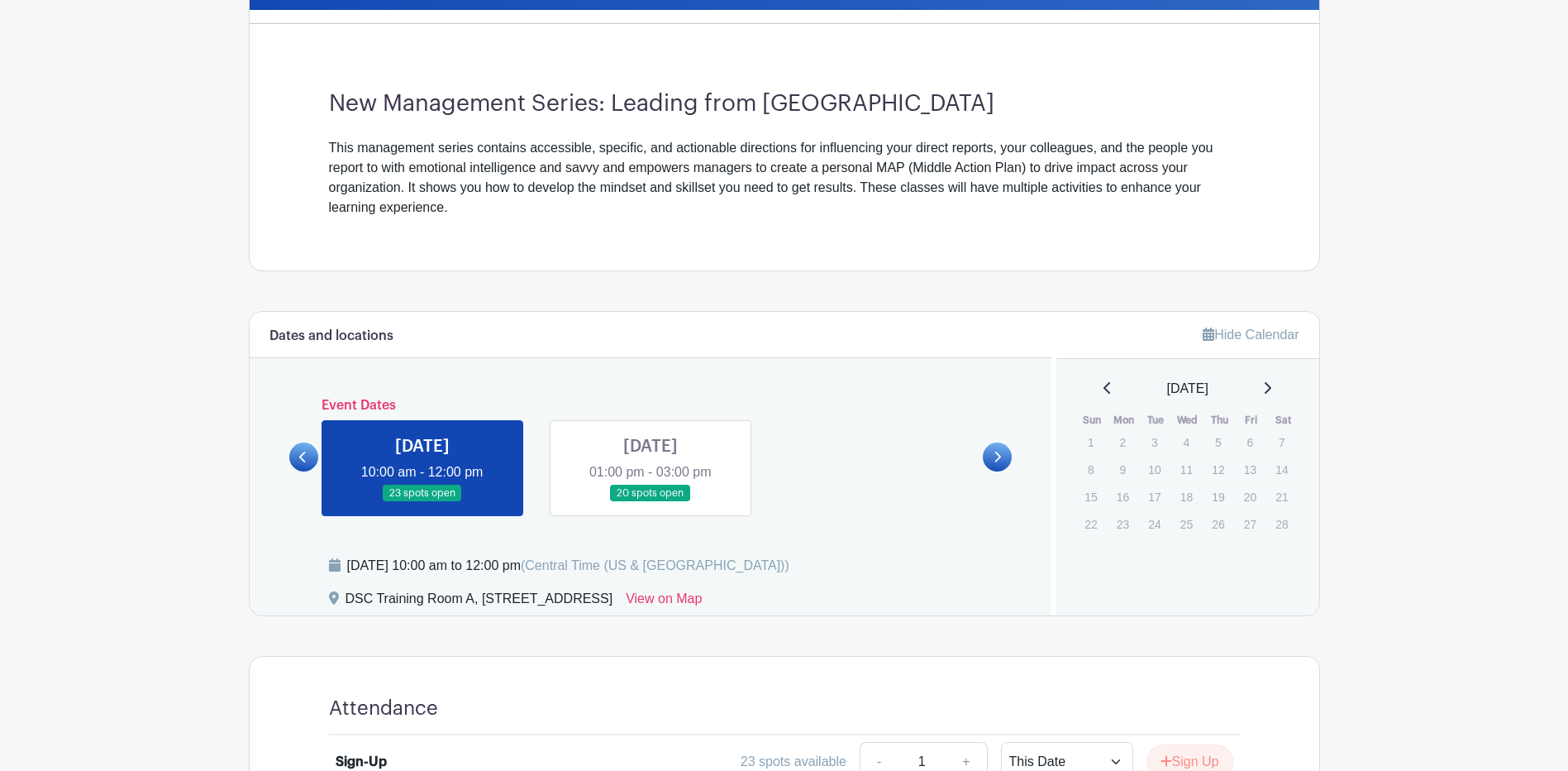
click at [1271, 388] on icon at bounding box center [1267, 387] width 7 height 12
click at [1278, 388] on div "[DATE]" at bounding box center [1187, 388] width 223 height 20
click at [1271, 387] on icon at bounding box center [1267, 387] width 8 height 13
click at [997, 448] on link at bounding box center [996, 456] width 29 height 29
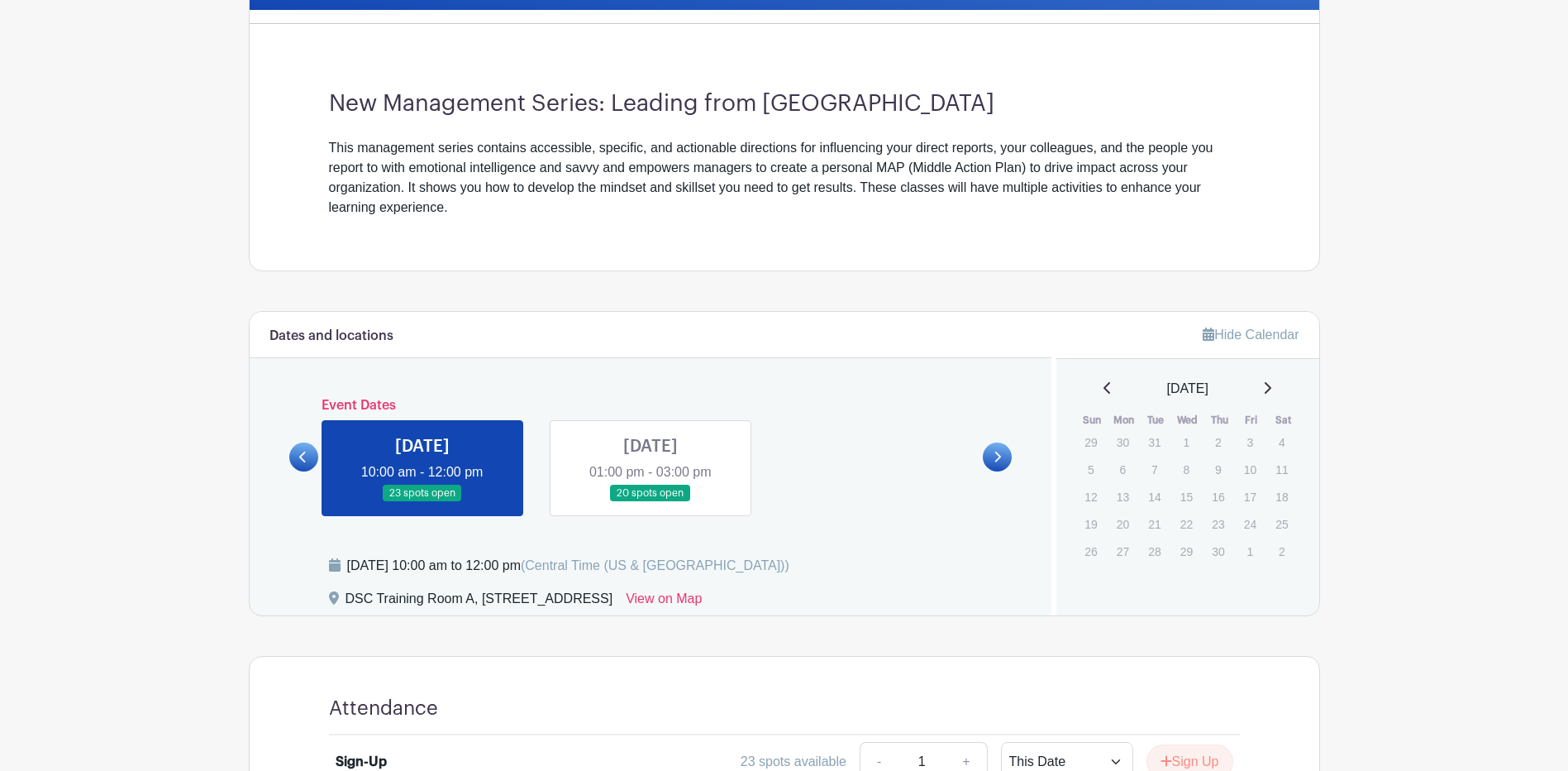
click at [997, 448] on link at bounding box center [996, 456] width 29 height 29
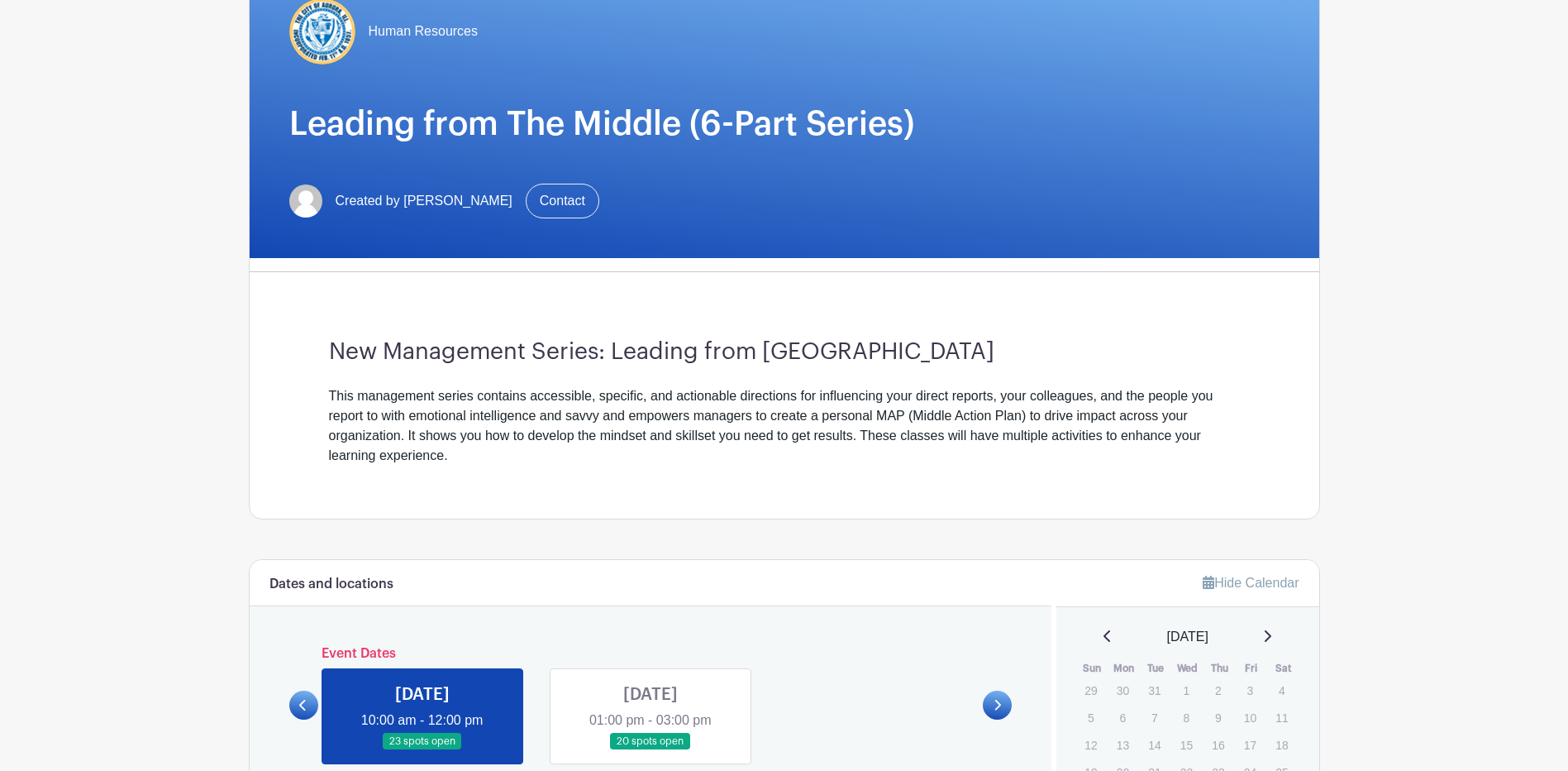
scroll to position [0, 0]
